Goal: Transaction & Acquisition: Purchase product/service

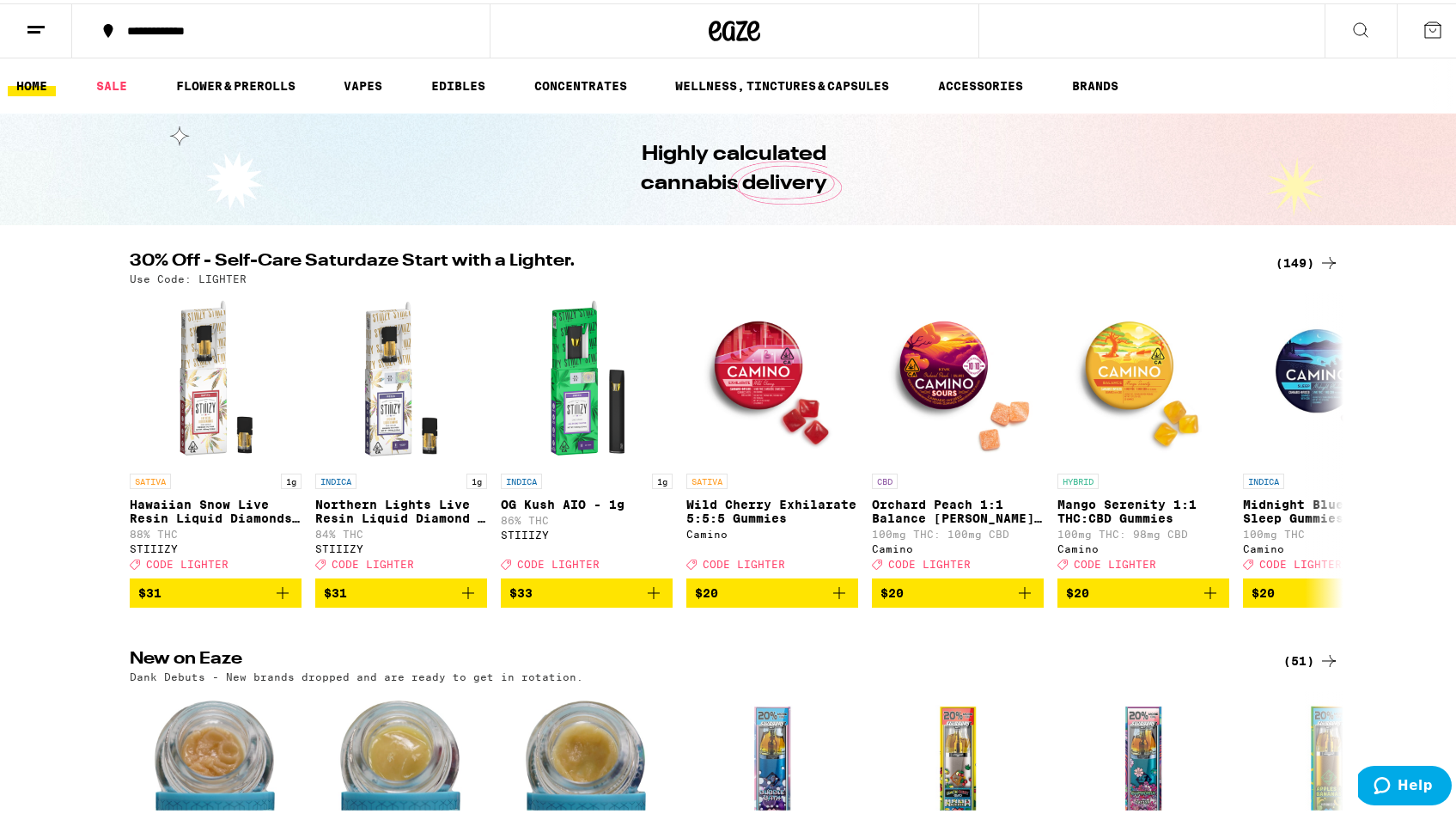
click at [1306, 255] on div "(149)" at bounding box center [1307, 260] width 64 height 21
click at [1302, 256] on div "(149)" at bounding box center [1307, 260] width 64 height 21
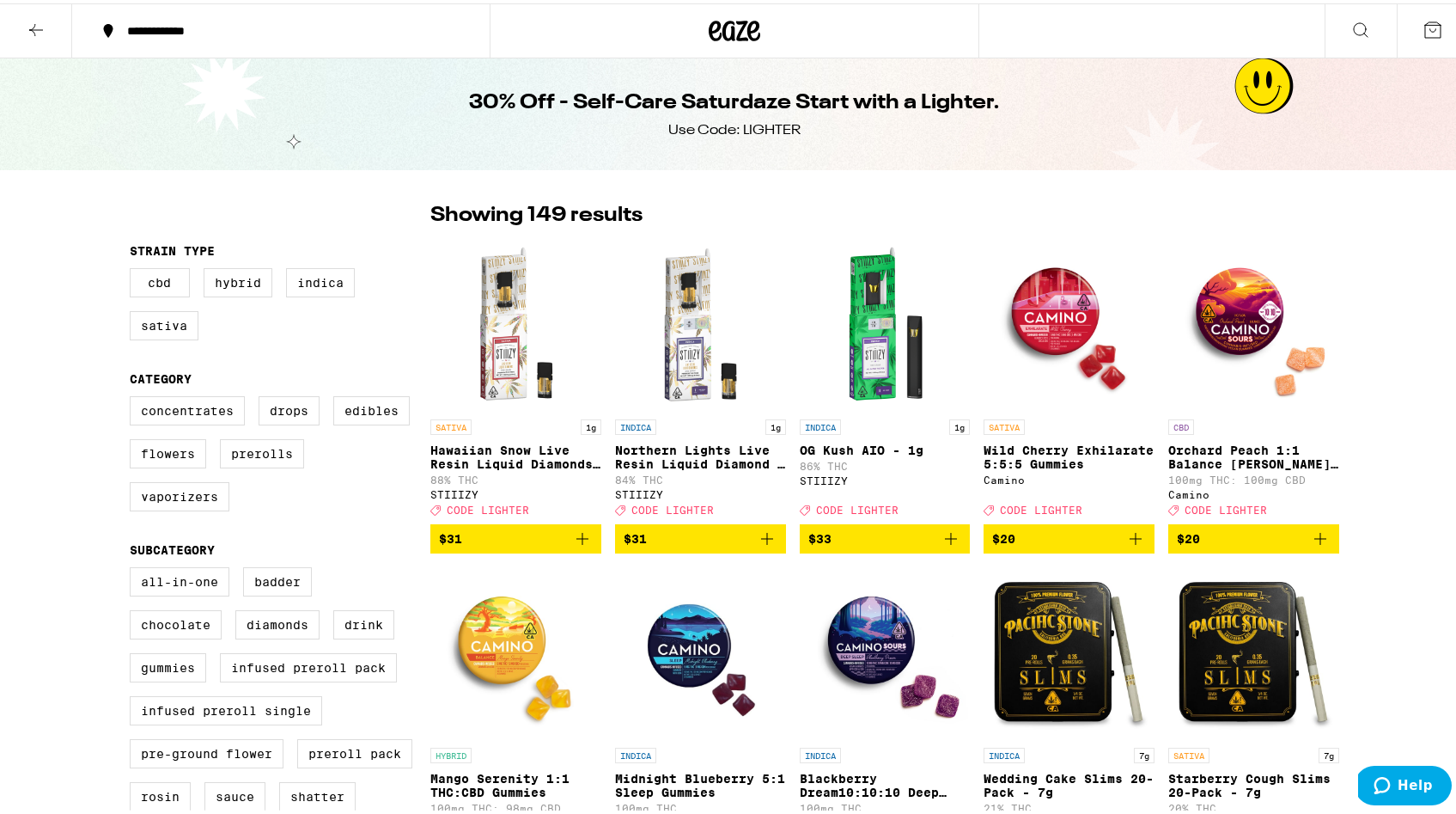
click at [43, 28] on icon at bounding box center [36, 26] width 21 height 21
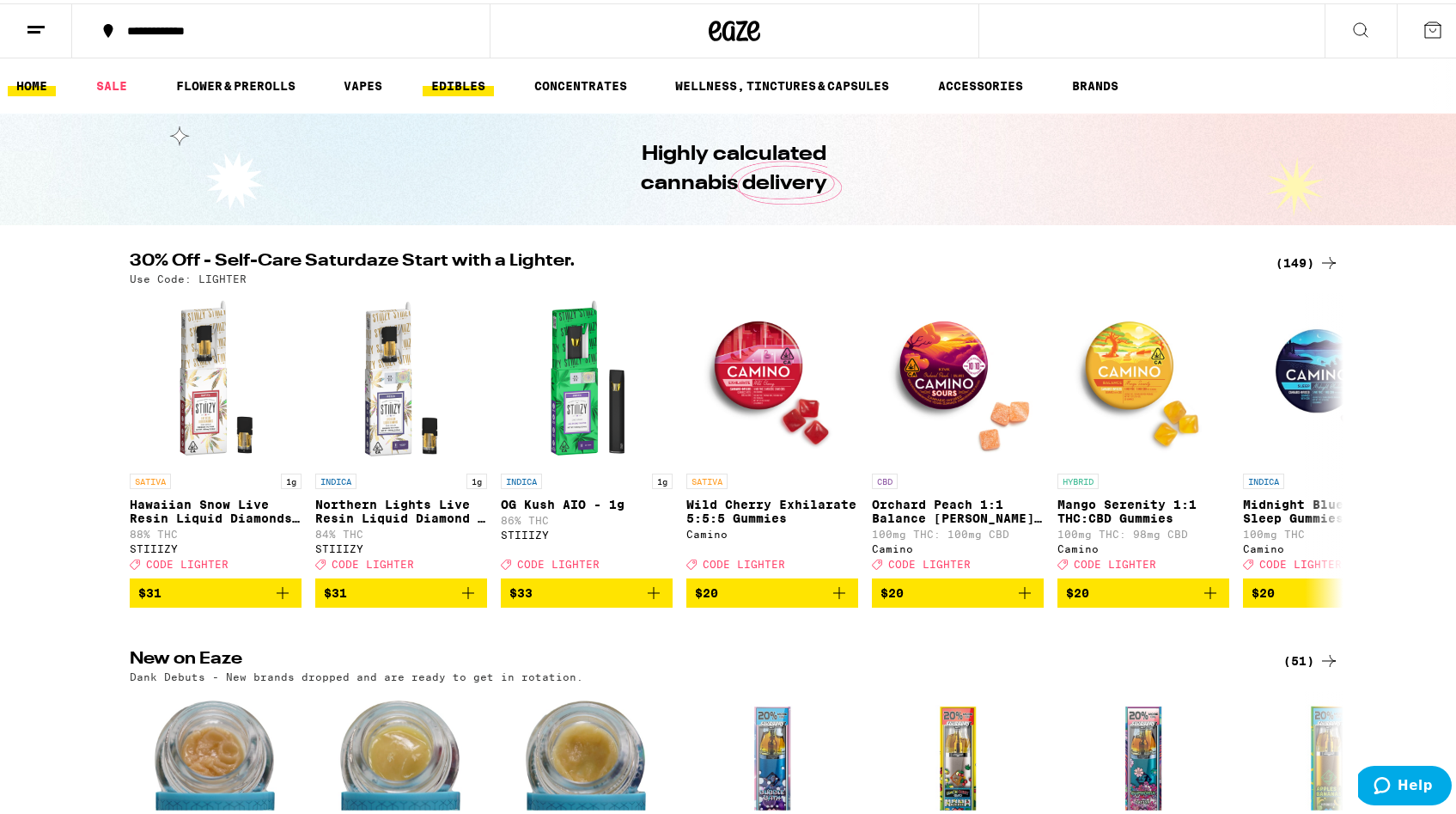
click at [453, 80] on link "EDIBLES" at bounding box center [458, 83] width 71 height 21
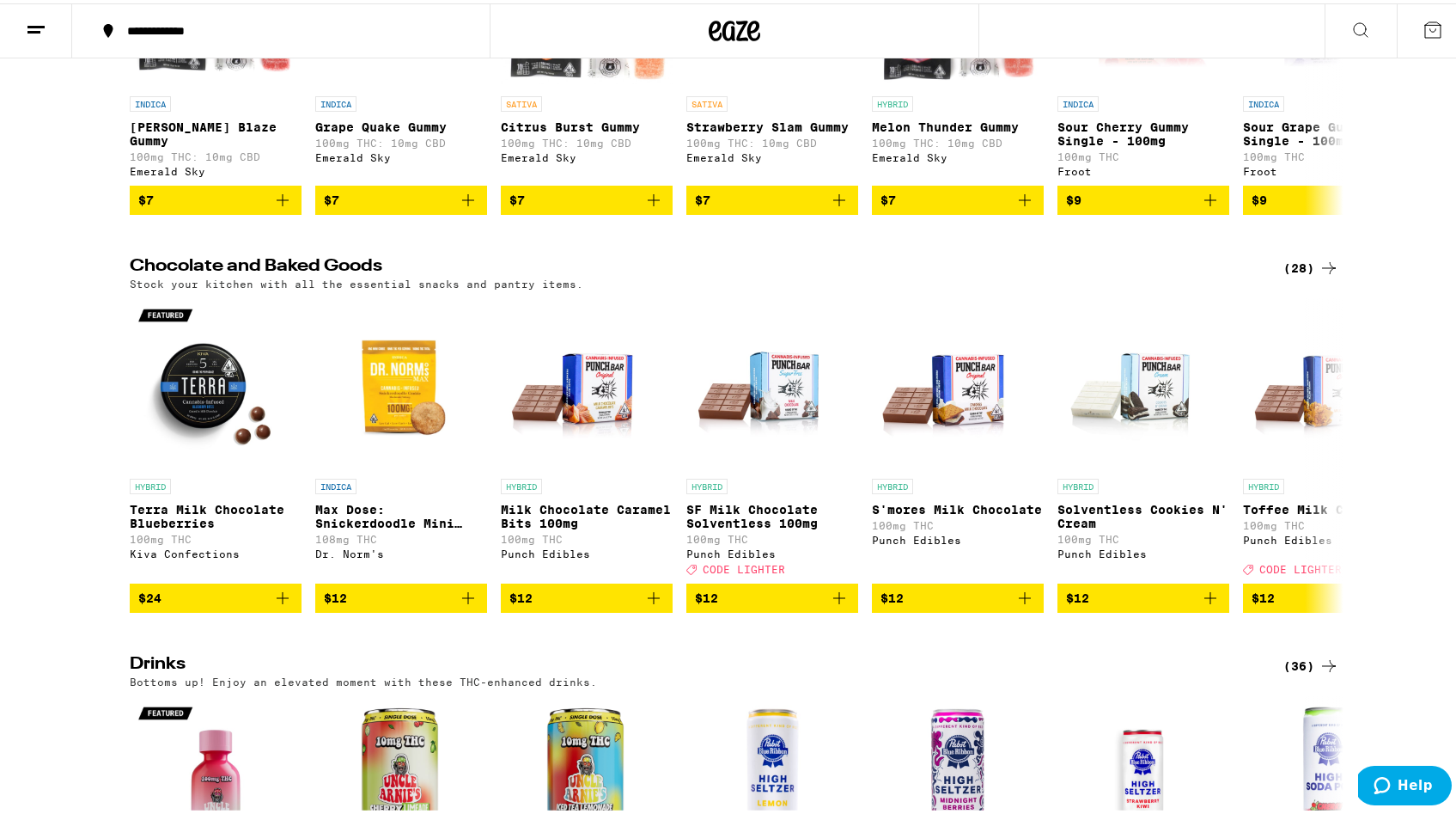
scroll to position [532, 0]
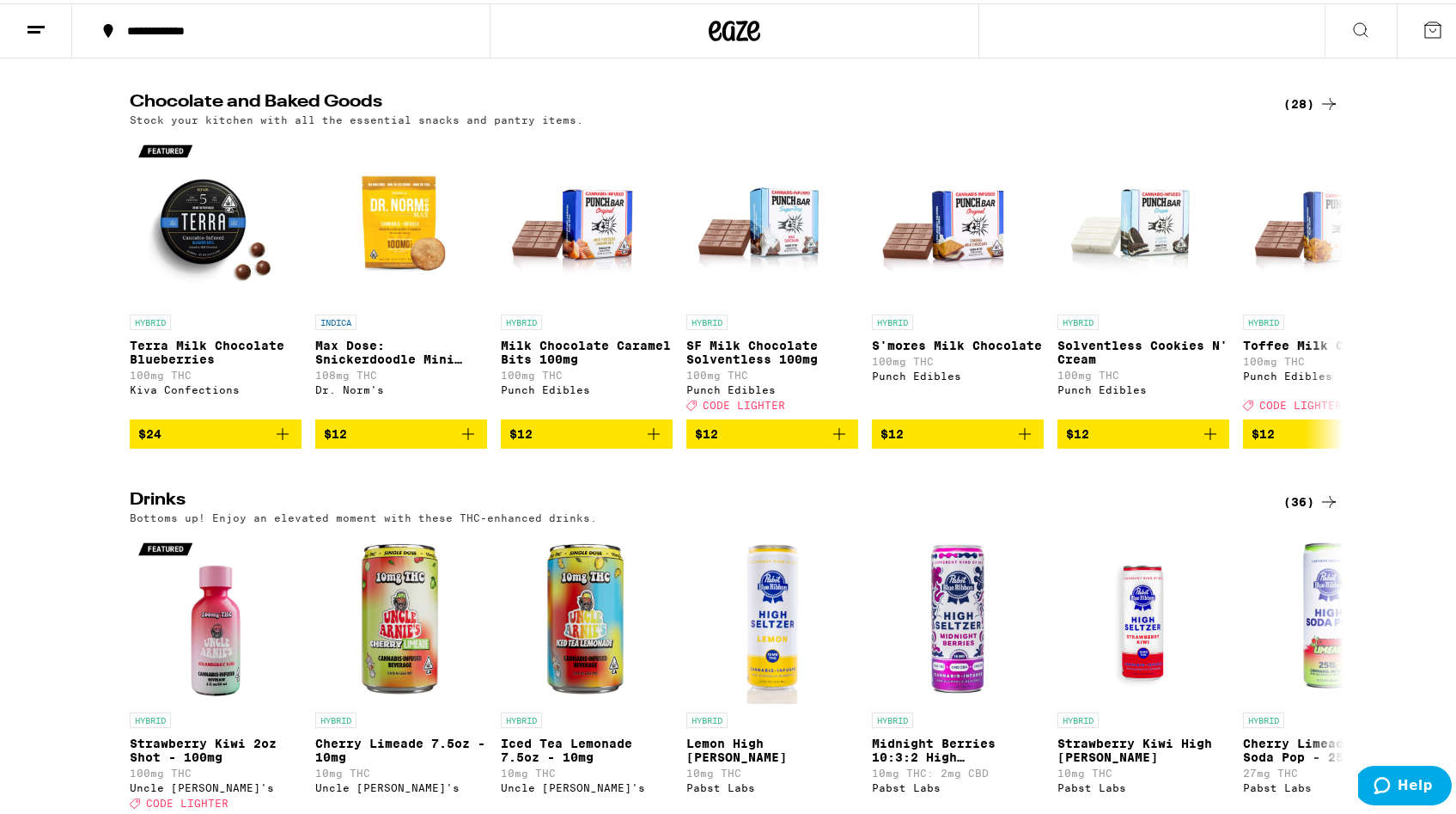
click at [1293, 107] on div "(28)" at bounding box center [1311, 101] width 55 height 21
